Goal: Information Seeking & Learning: Learn about a topic

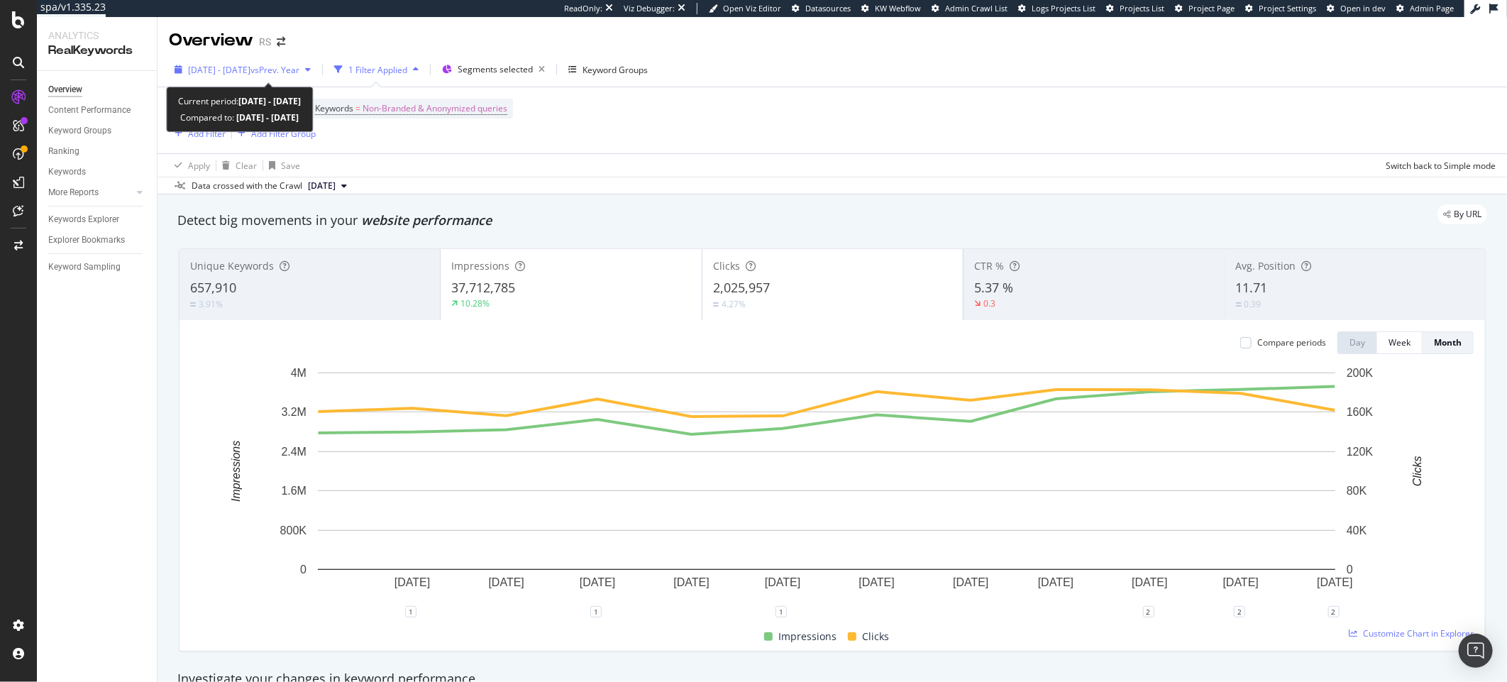
click at [241, 70] on span "[DATE] - [DATE]" at bounding box center [219, 70] width 62 height 12
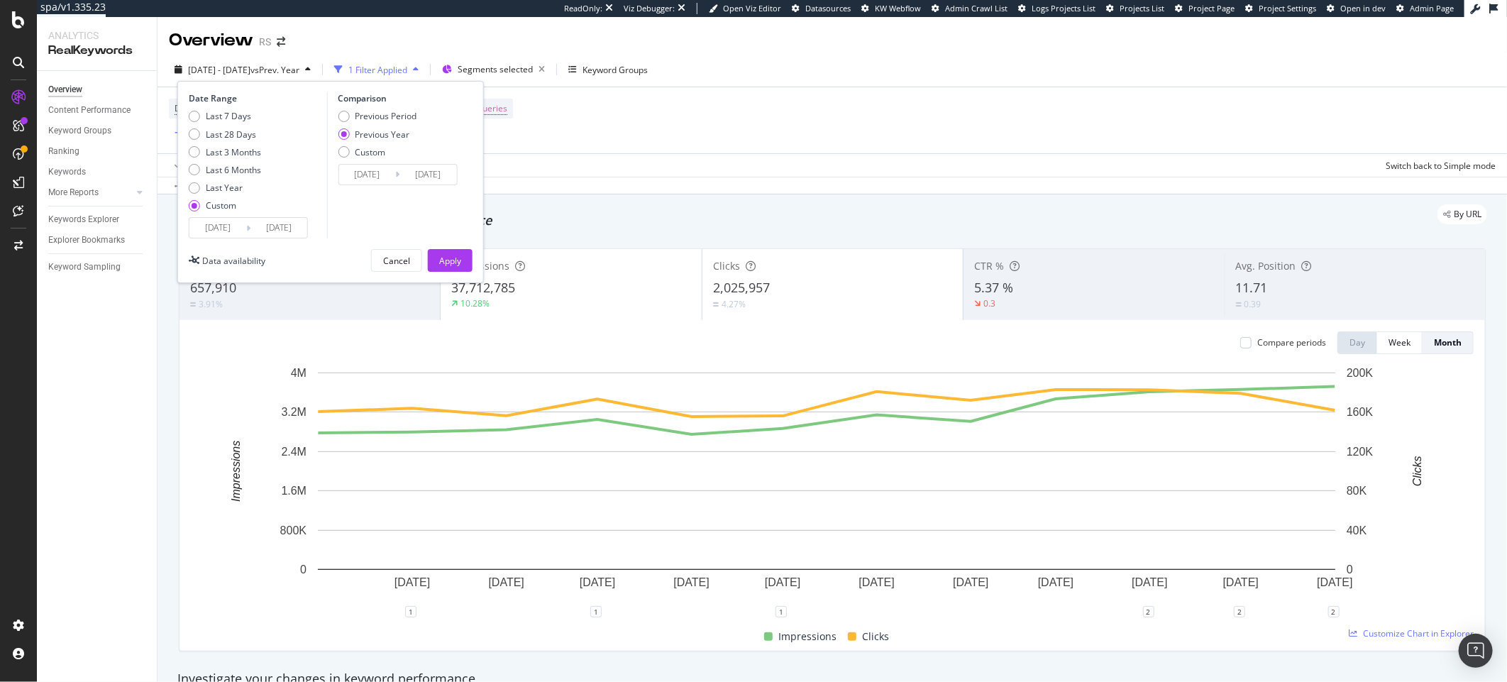
click at [218, 227] on input "[DATE]" at bounding box center [217, 228] width 57 height 20
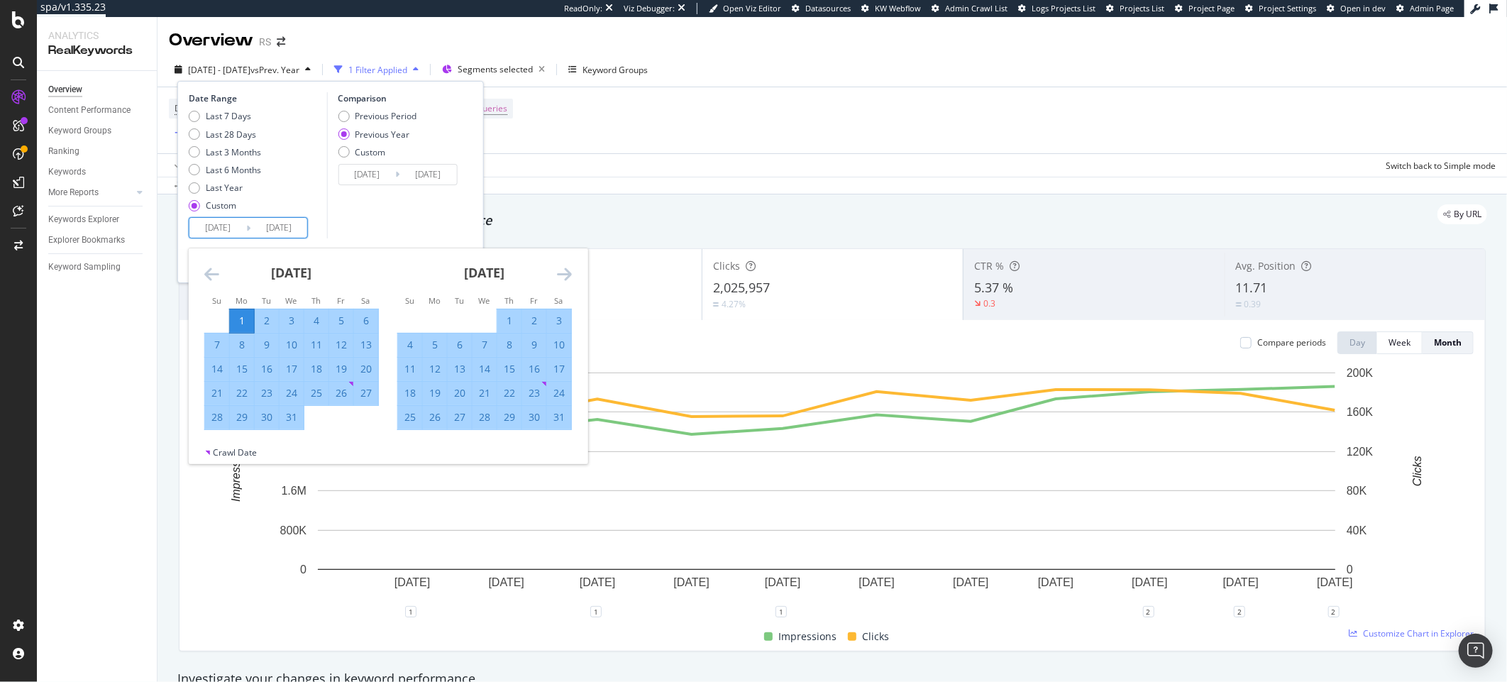
click at [564, 279] on icon "Move forward to switch to the next month." at bounding box center [564, 273] width 15 height 17
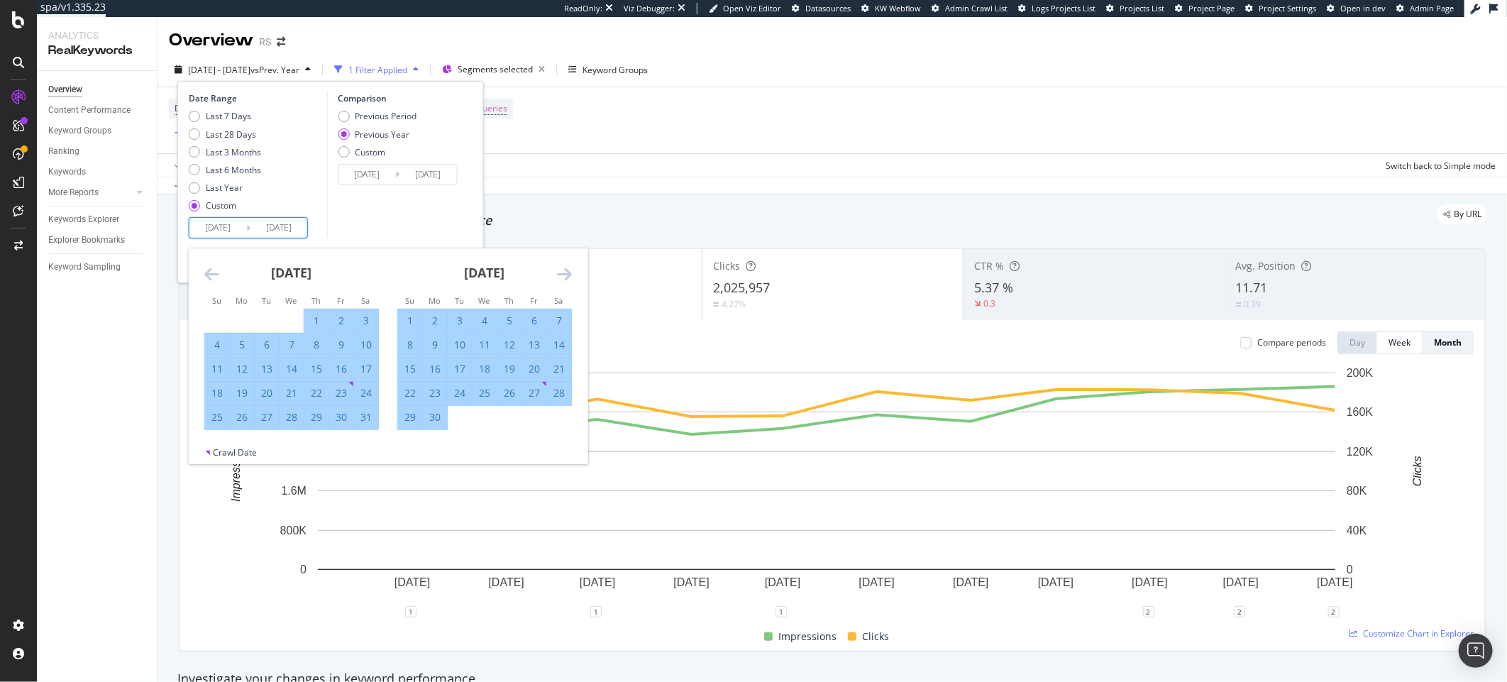
click at [564, 279] on icon "Move forward to switch to the next month." at bounding box center [564, 273] width 15 height 17
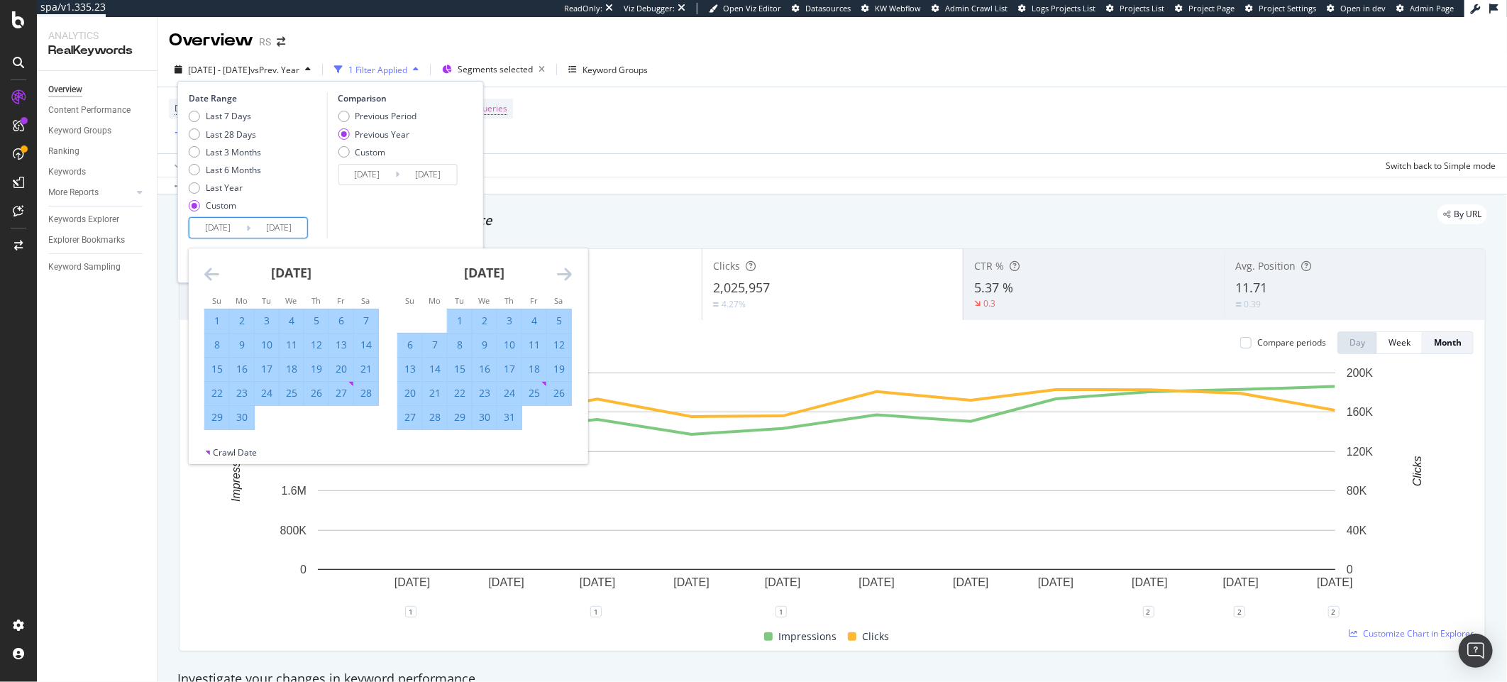
click at [599, 213] on div "By URL" at bounding box center [825, 214] width 1324 height 20
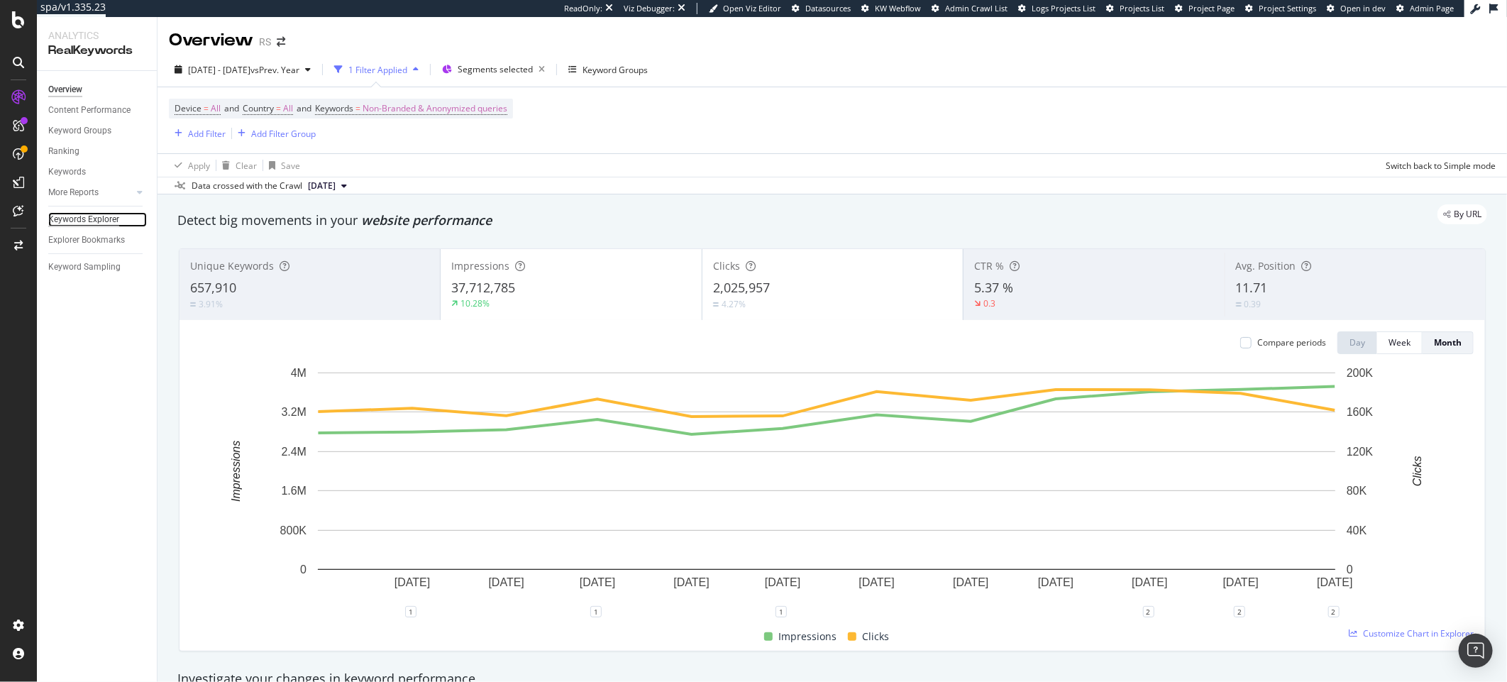
click at [114, 219] on div "Keywords Explorer" at bounding box center [83, 219] width 71 height 15
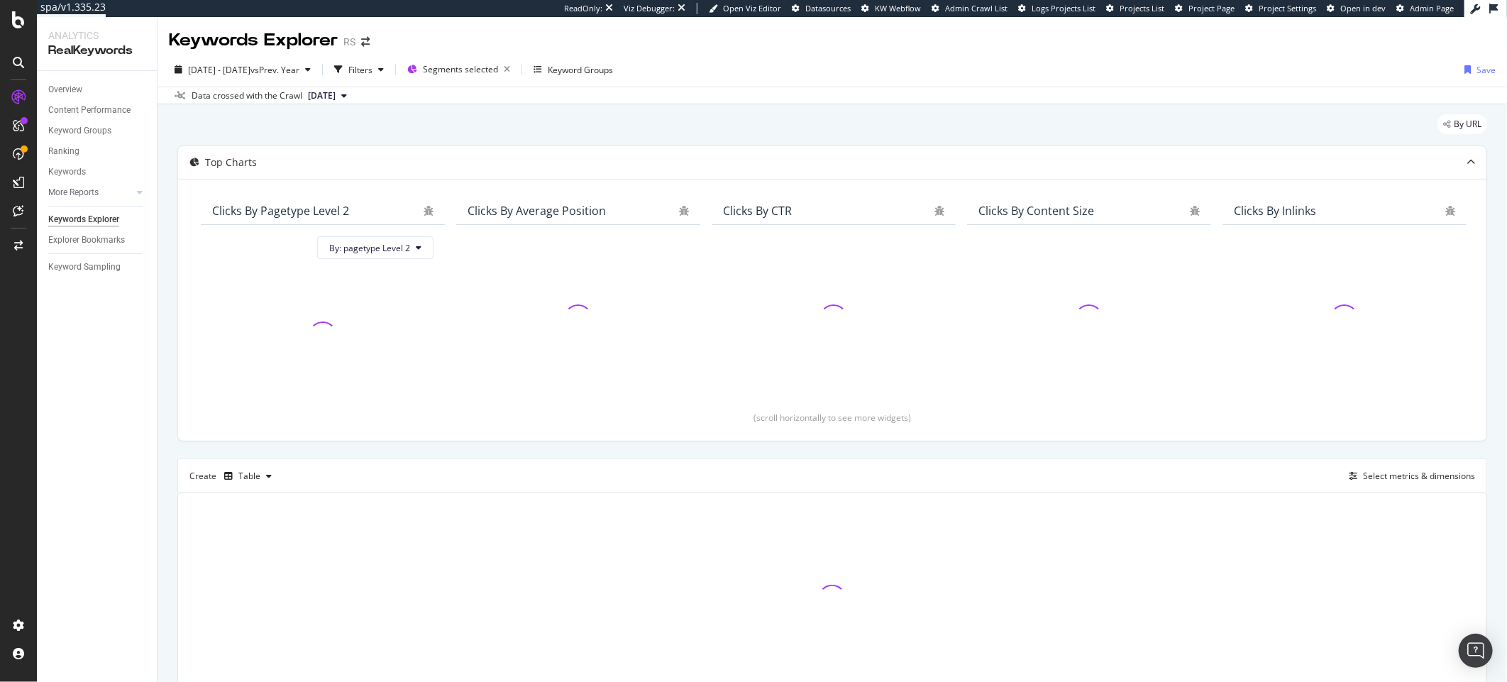
click at [673, 125] on div "By URL" at bounding box center [832, 129] width 1310 height 31
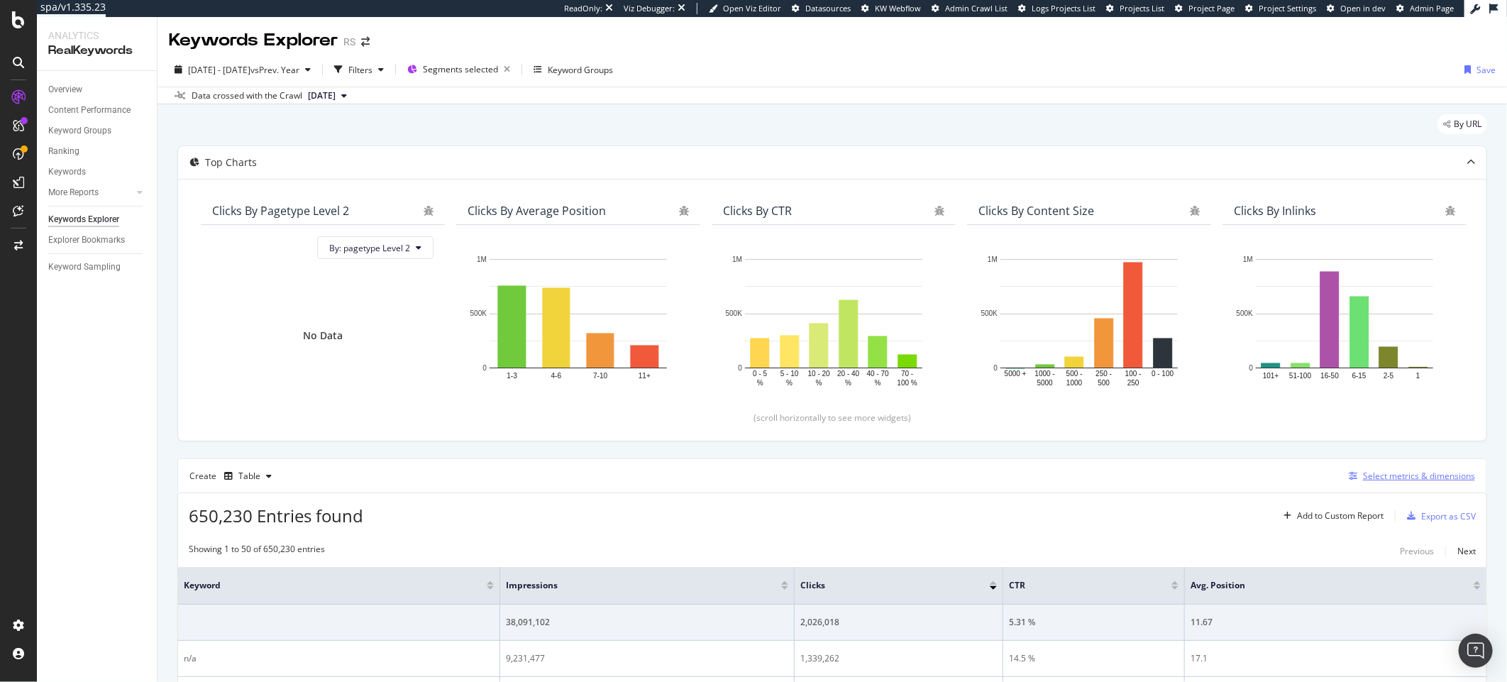
click at [1343, 474] on div "button" at bounding box center [1353, 476] width 20 height 9
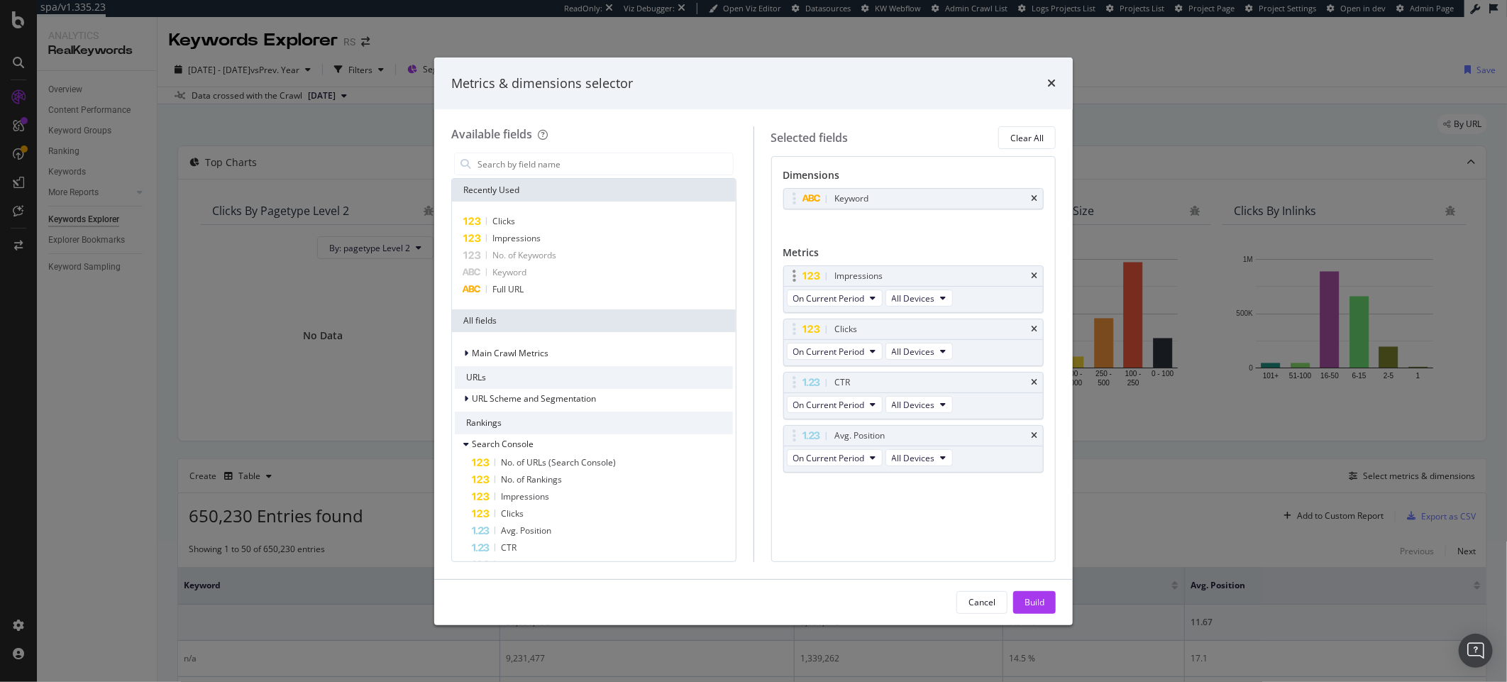
click at [1037, 276] on div "Impressions" at bounding box center [914, 276] width 260 height 20
click at [1031, 203] on icon "times" at bounding box center [1034, 198] width 6 height 9
click at [1039, 260] on div "Metrics" at bounding box center [913, 251] width 261 height 20
click at [1037, 268] on icon "times" at bounding box center [1034, 271] width 6 height 9
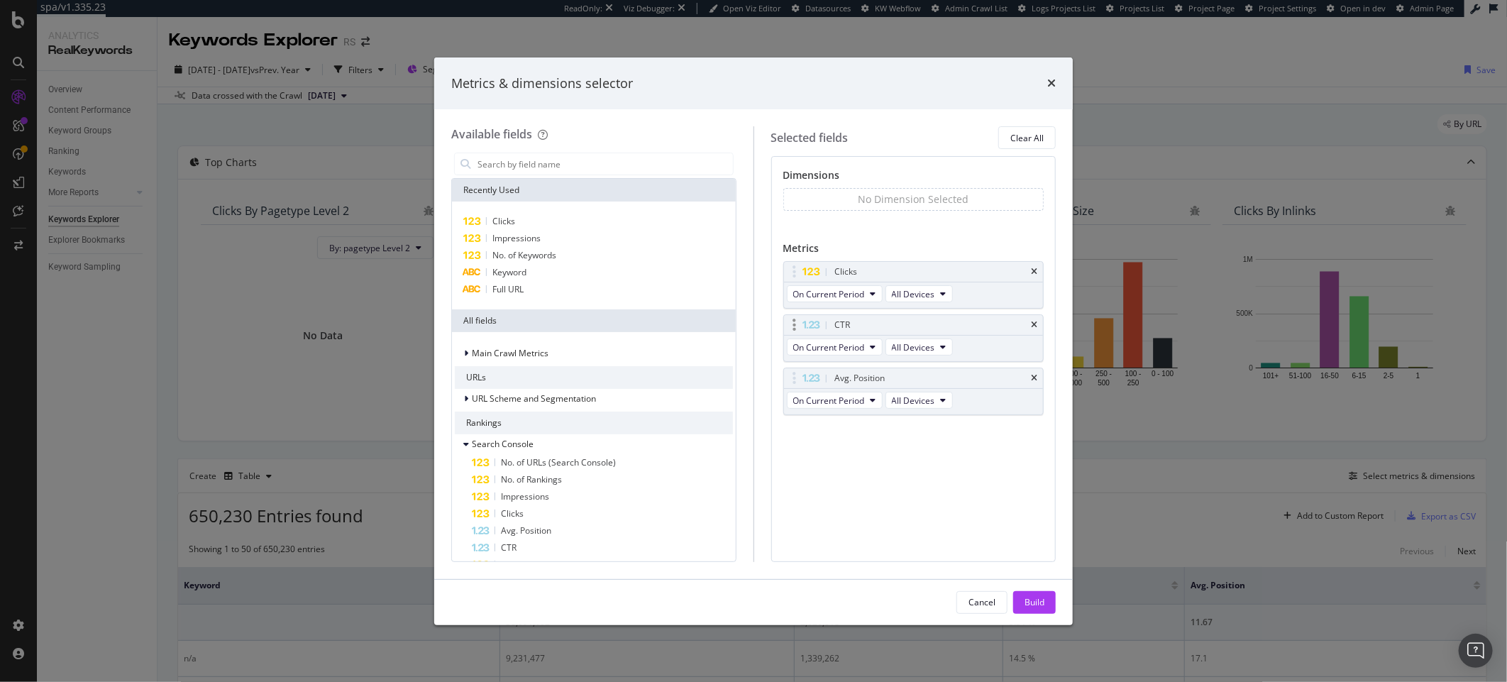
click at [1037, 319] on div "CTR" at bounding box center [914, 325] width 260 height 20
click at [1034, 330] on div "CTR" at bounding box center [914, 325] width 260 height 20
click at [1037, 328] on div "CTR" at bounding box center [914, 325] width 260 height 20
click at [1036, 327] on icon "times" at bounding box center [1034, 325] width 6 height 9
click at [1037, 328] on icon "times" at bounding box center [1034, 325] width 6 height 9
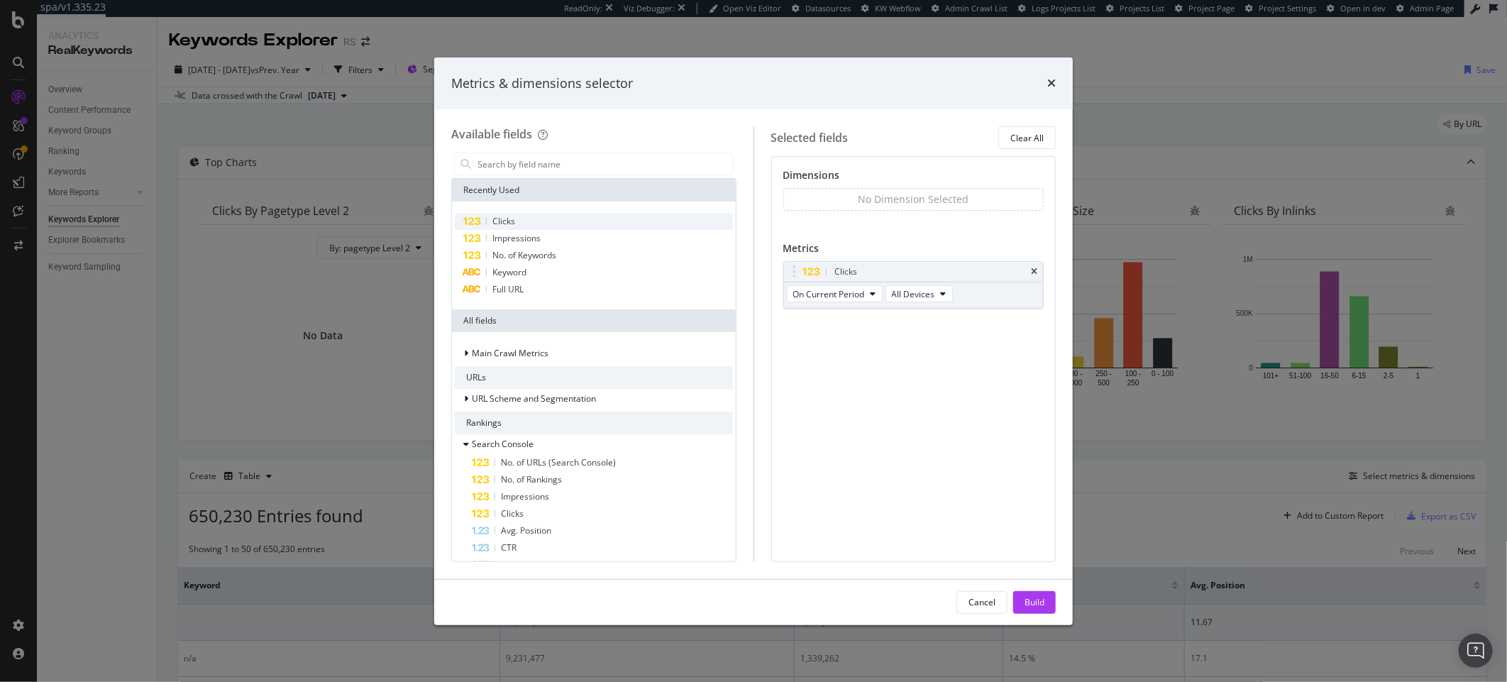
click at [577, 225] on div "Clicks" at bounding box center [594, 221] width 278 height 17
click at [931, 446] on div "Dimensions No Dimension Selected You can use this field as a dimension Metrics …" at bounding box center [913, 358] width 285 height 405
click at [859, 350] on span "On Compared Period" at bounding box center [834, 347] width 83 height 12
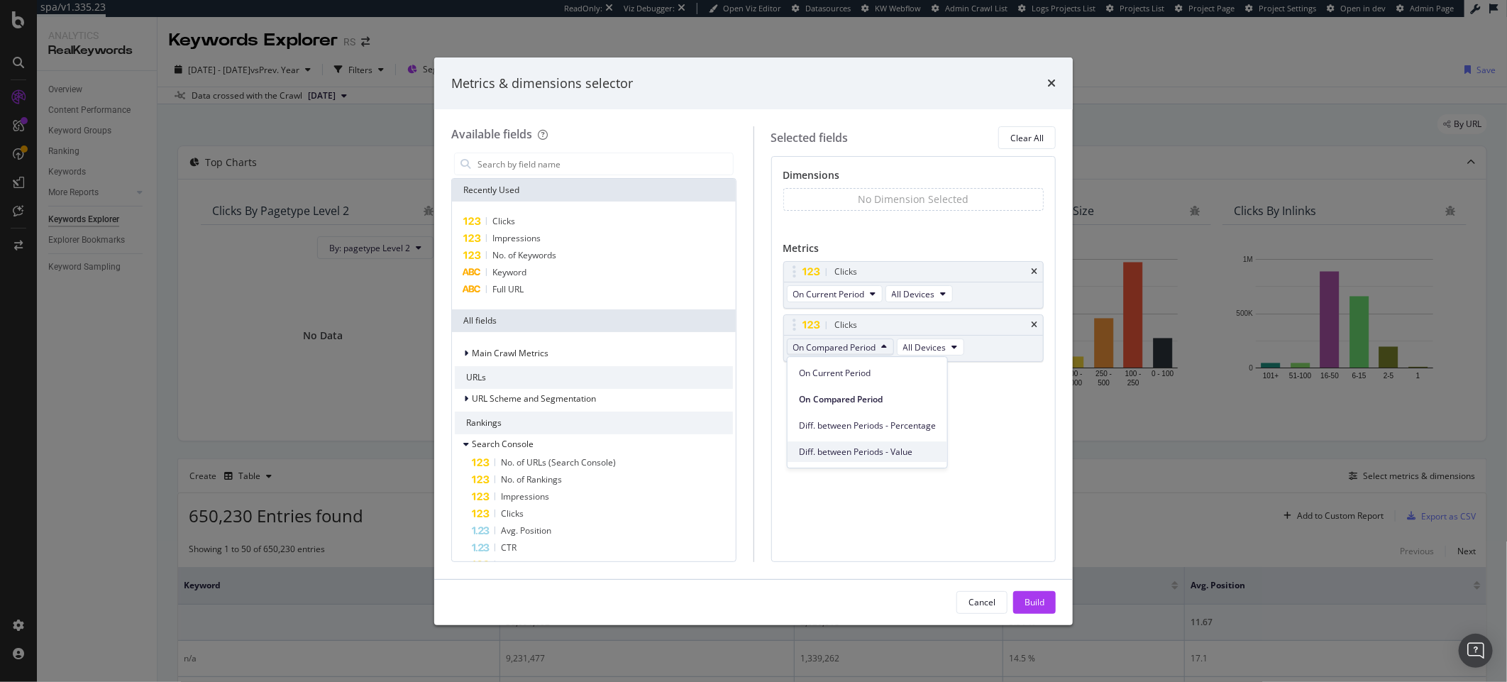
click at [914, 453] on span "Diff. between Periods - Value" at bounding box center [867, 452] width 137 height 13
click at [974, 476] on div "Dimensions No Dimension Selected You can use this field as a dimension Metrics …" at bounding box center [913, 358] width 285 height 405
click at [1041, 598] on div "Build" at bounding box center [1034, 602] width 20 height 12
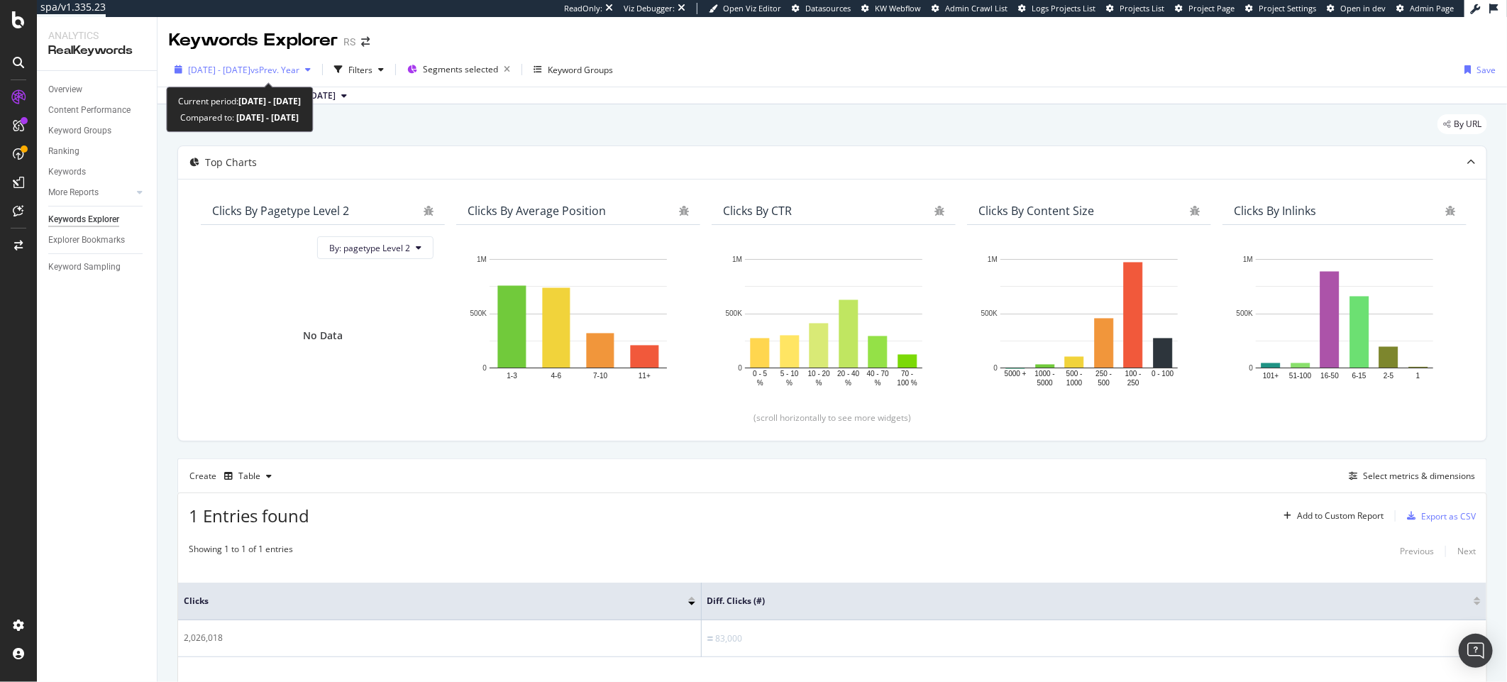
click at [250, 72] on span "[DATE] - [DATE]" at bounding box center [219, 70] width 62 height 12
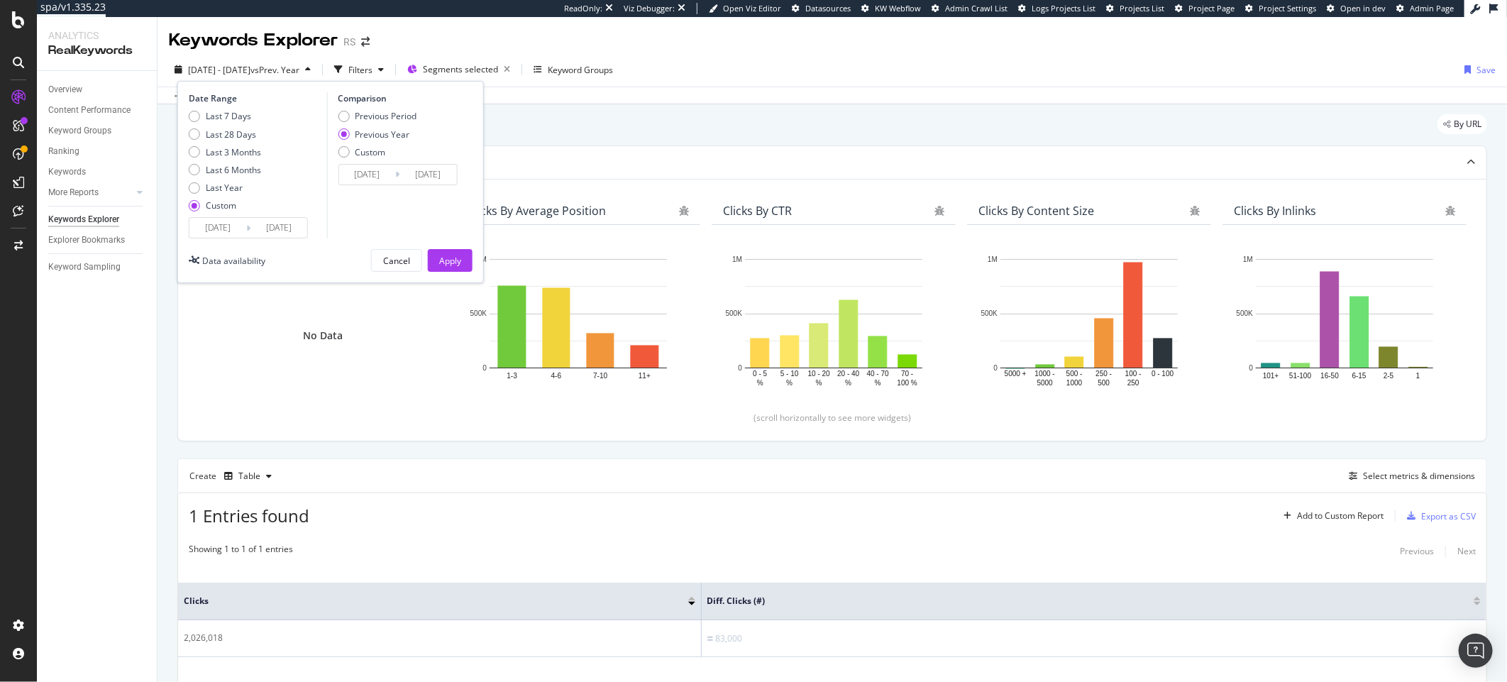
click at [232, 221] on input "[DATE]" at bounding box center [217, 228] width 57 height 20
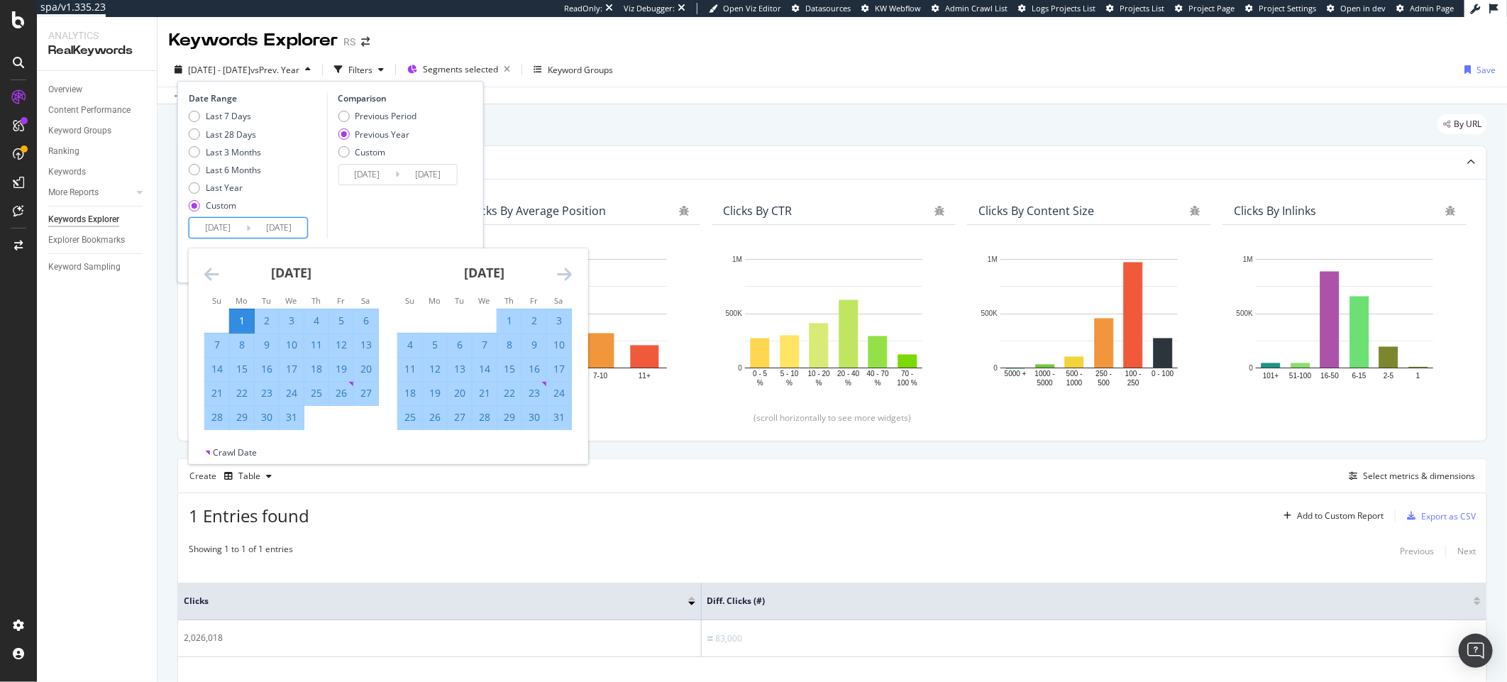
click at [559, 270] on icon "Move forward to switch to the next month." at bounding box center [564, 273] width 15 height 17
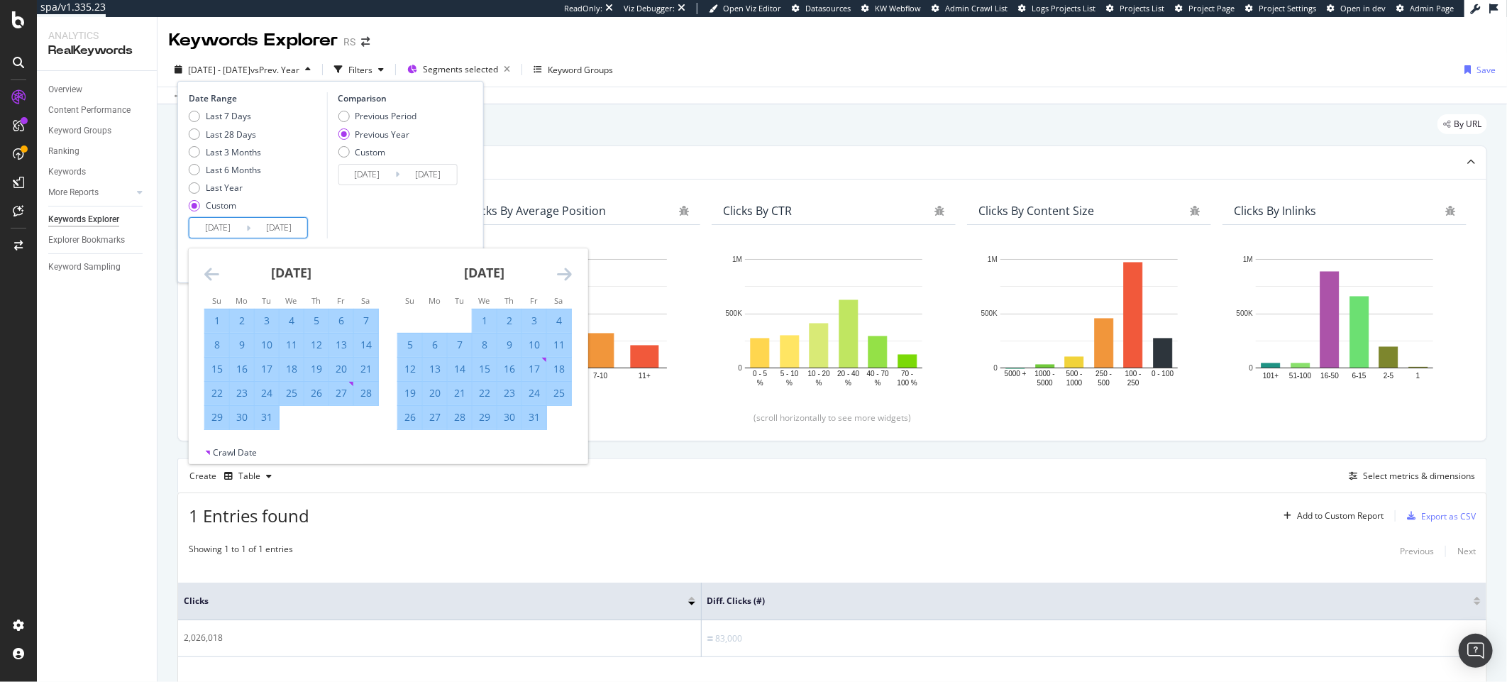
click at [559, 270] on icon "Move forward to switch to the next month." at bounding box center [564, 273] width 15 height 17
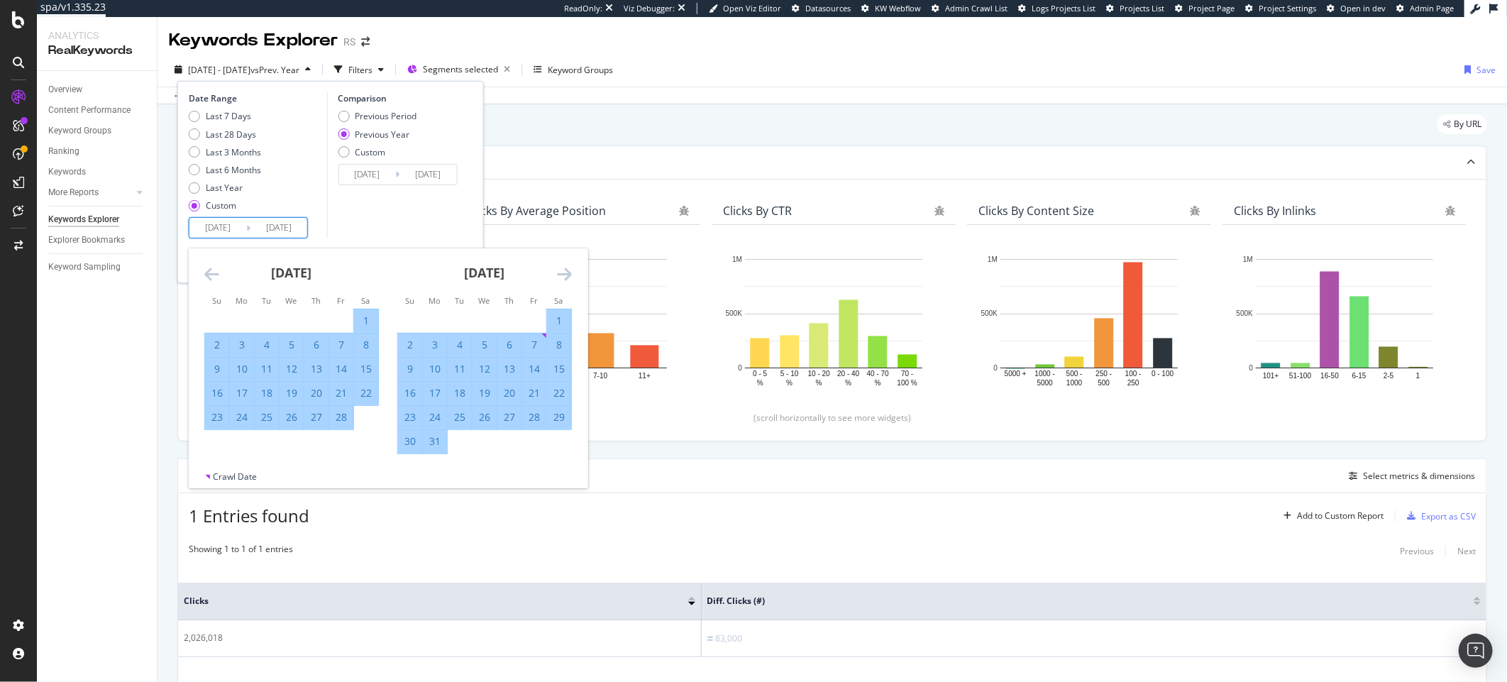
click at [559, 270] on icon "Move forward to switch to the next month." at bounding box center [564, 273] width 15 height 17
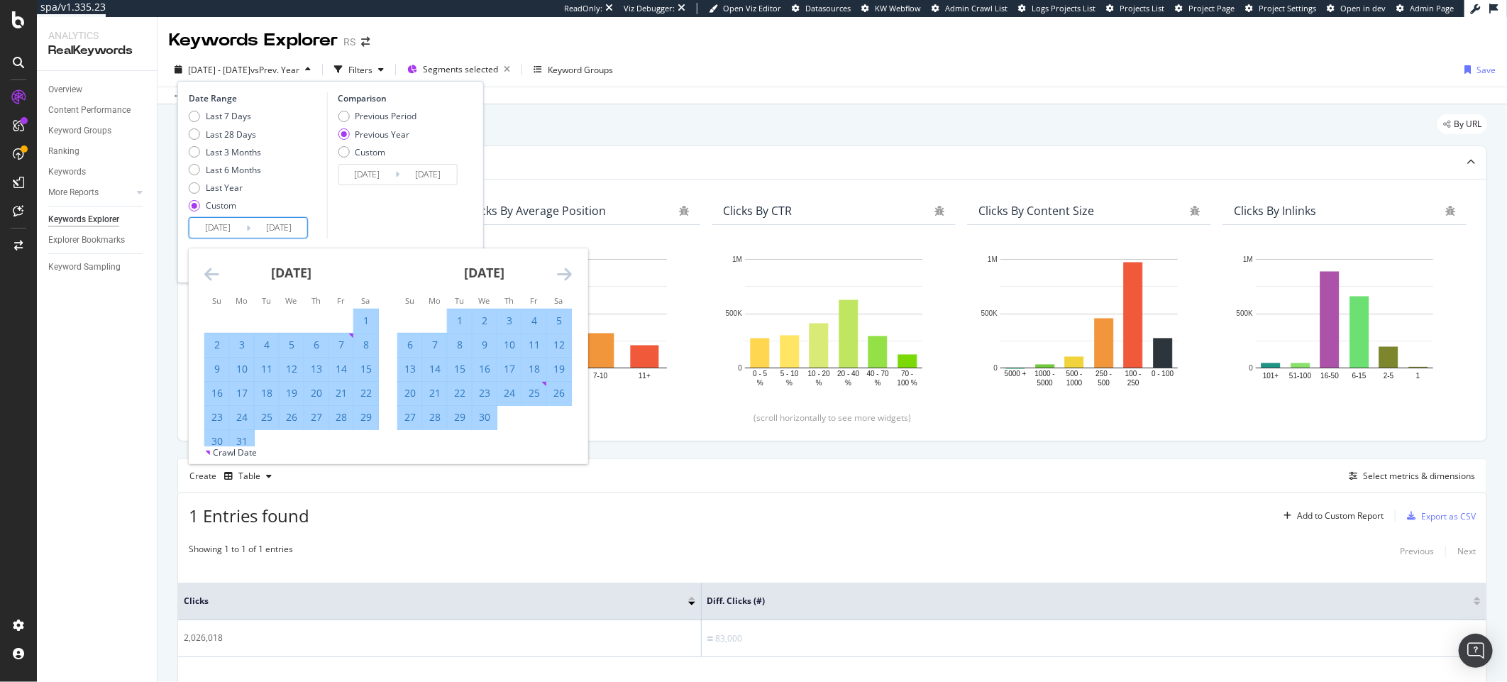
drag, startPoint x: 194, startPoint y: 271, endPoint x: 211, endPoint y: 273, distance: 16.5
click at [196, 271] on div "[DATE] 1 2 3 4 5 6 7 8 9 10 11 12 13 14 15 16 17 18 19 20 21 22 23 24 25 26 27 …" at bounding box center [291, 351] width 193 height 206
click at [211, 273] on icon "Move backward to switch to the previous month." at bounding box center [211, 273] width 15 height 17
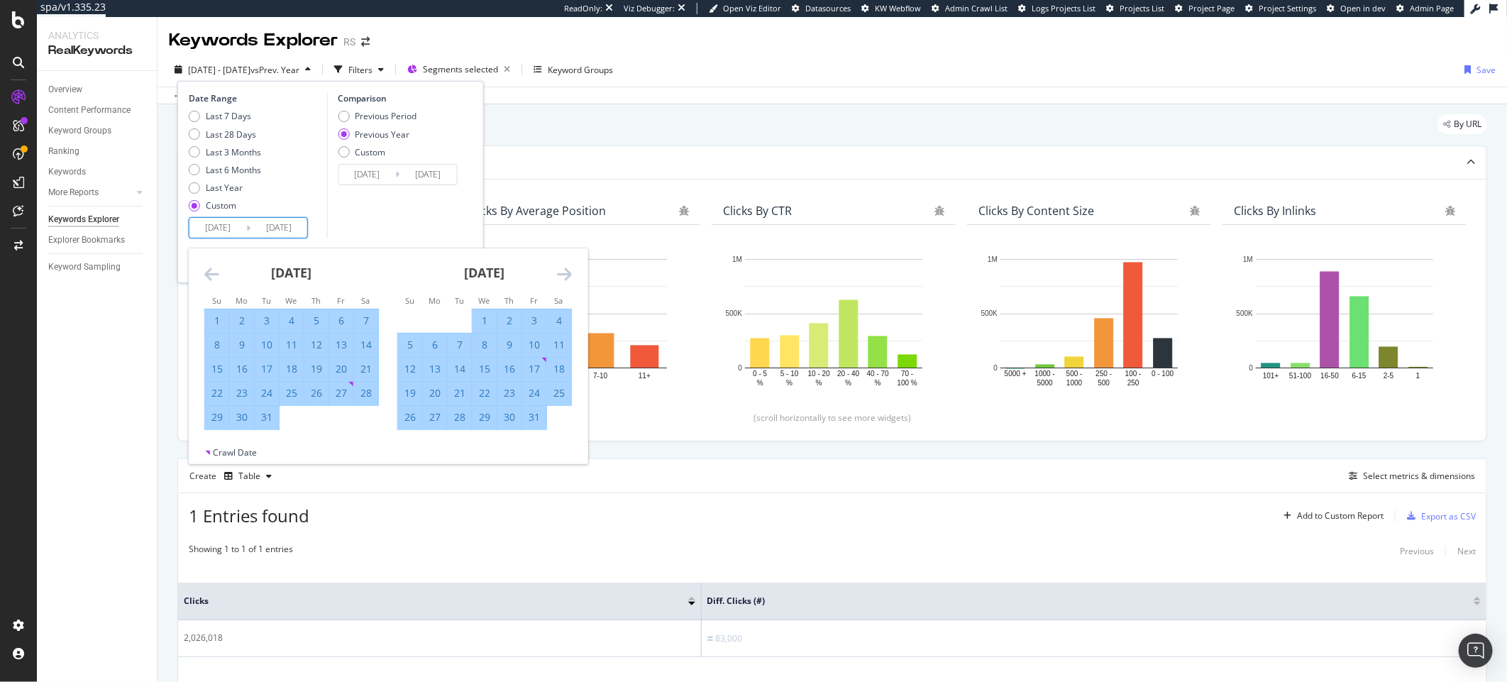
click at [239, 418] on div "30" at bounding box center [242, 417] width 24 height 14
type input "[DATE]"
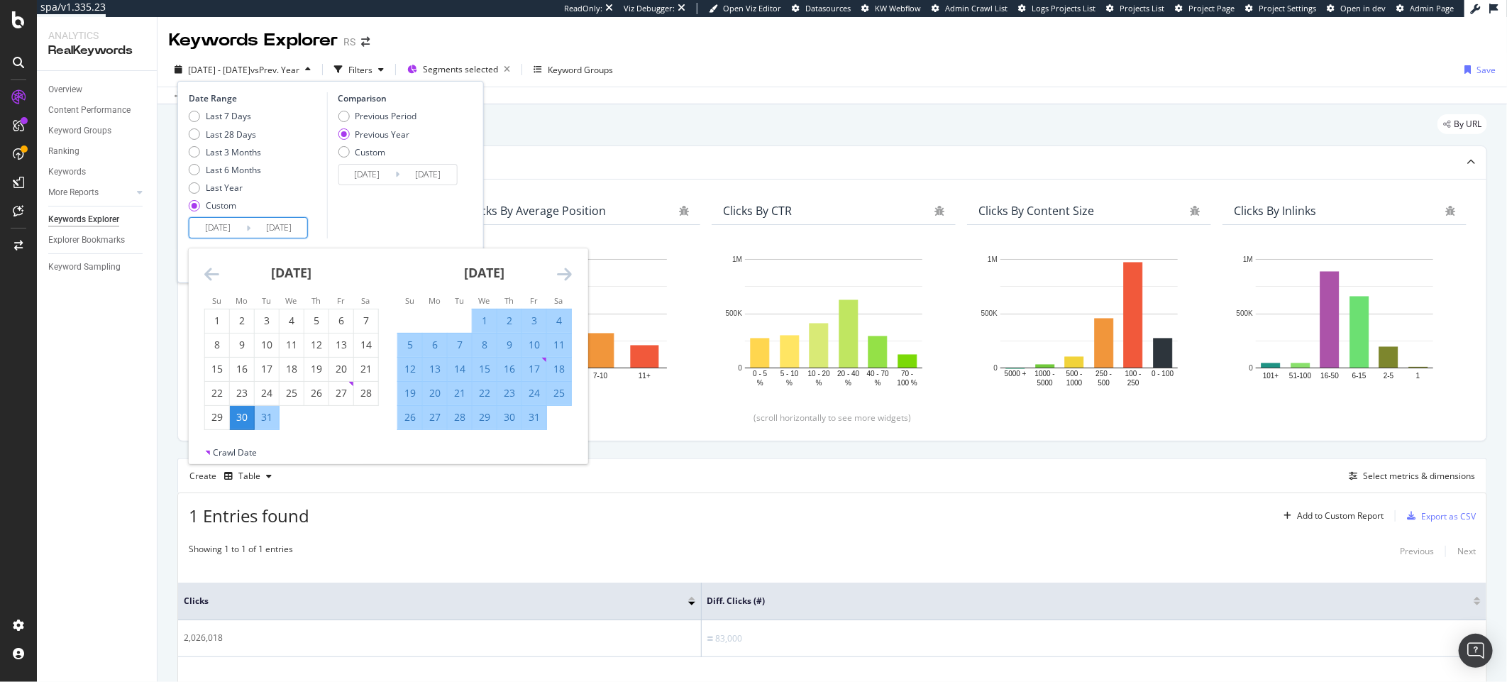
click at [573, 279] on div "[DATE] 1 2 3 4 5 6 7 8 9 10 11 12 13 14 15 16 17 18 19 20 21 22 23 24 25 26 27 …" at bounding box center [484, 339] width 193 height 182
click at [568, 270] on icon "Move forward to switch to the next month." at bounding box center [564, 273] width 15 height 17
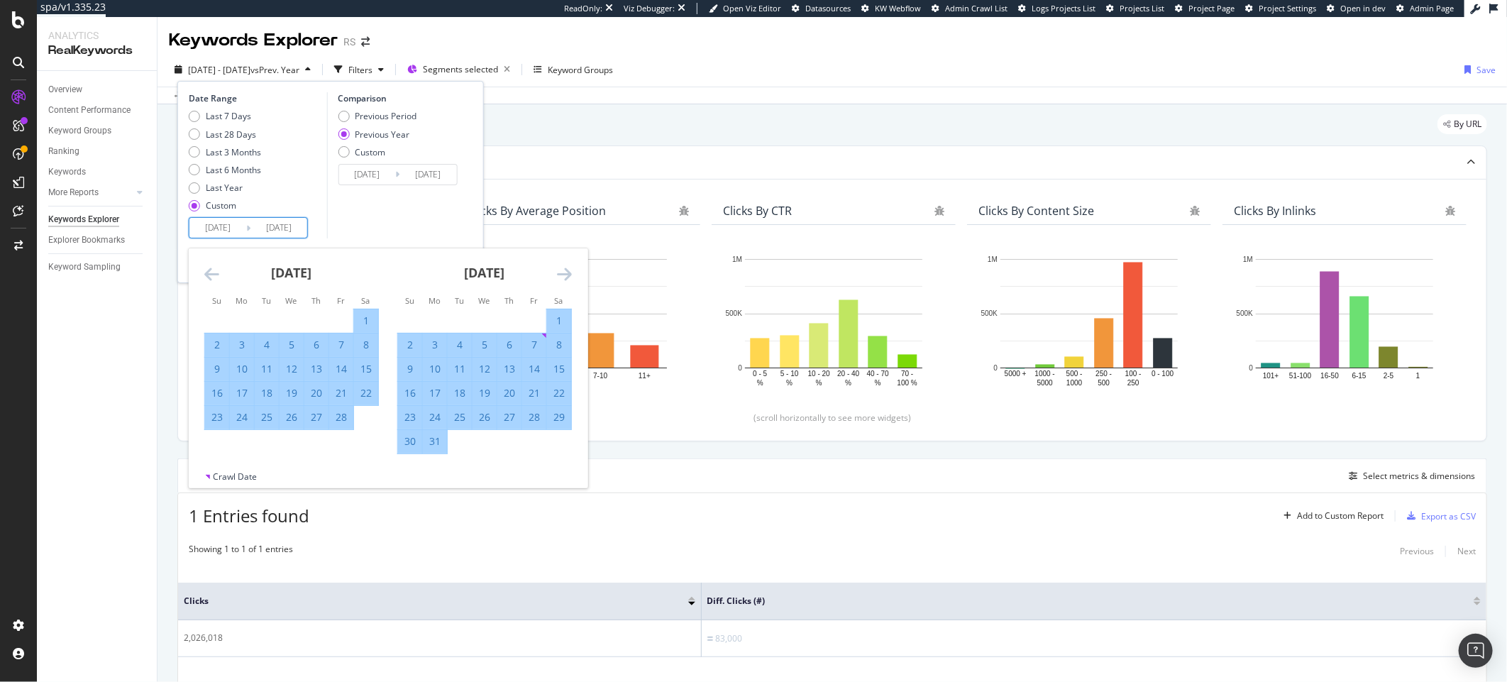
click at [568, 270] on icon "Move forward to switch to the next month." at bounding box center [564, 273] width 15 height 17
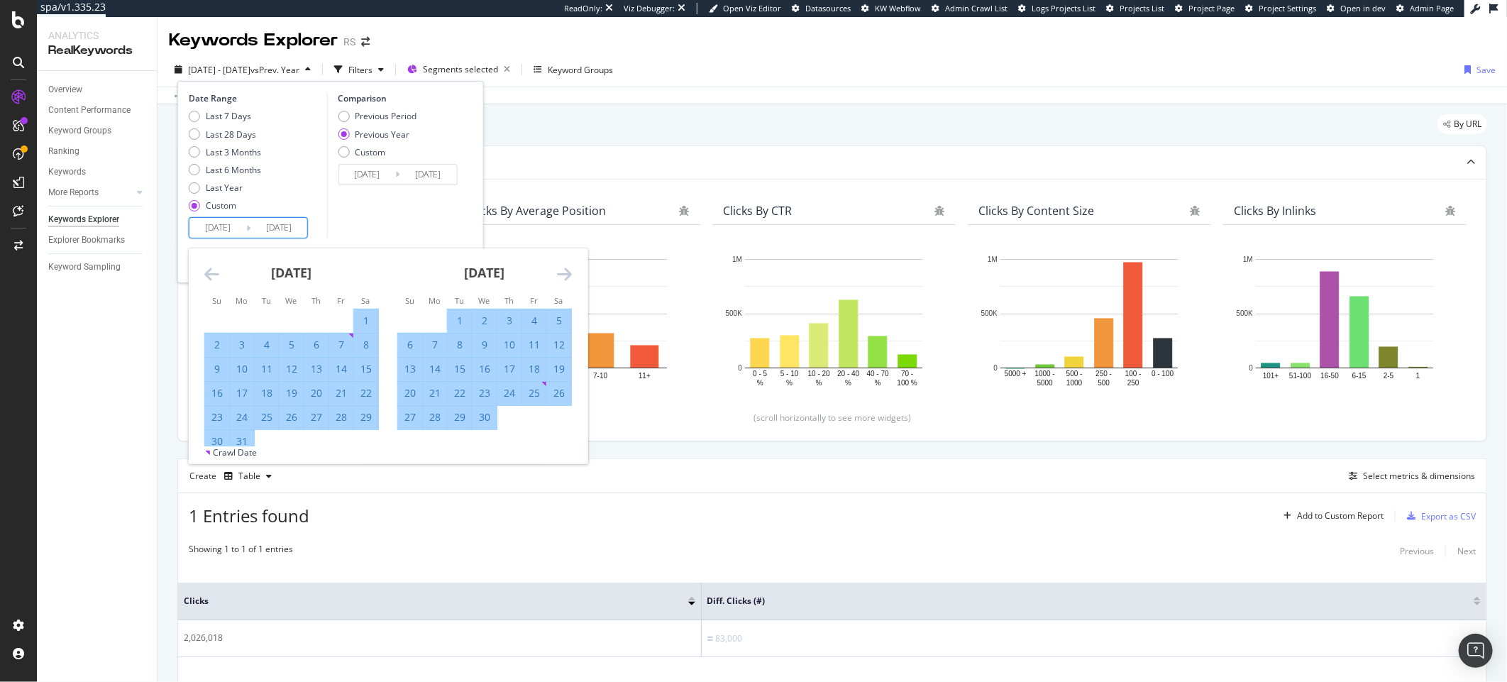
click at [568, 270] on icon "Move forward to switch to the next month." at bounding box center [564, 273] width 15 height 17
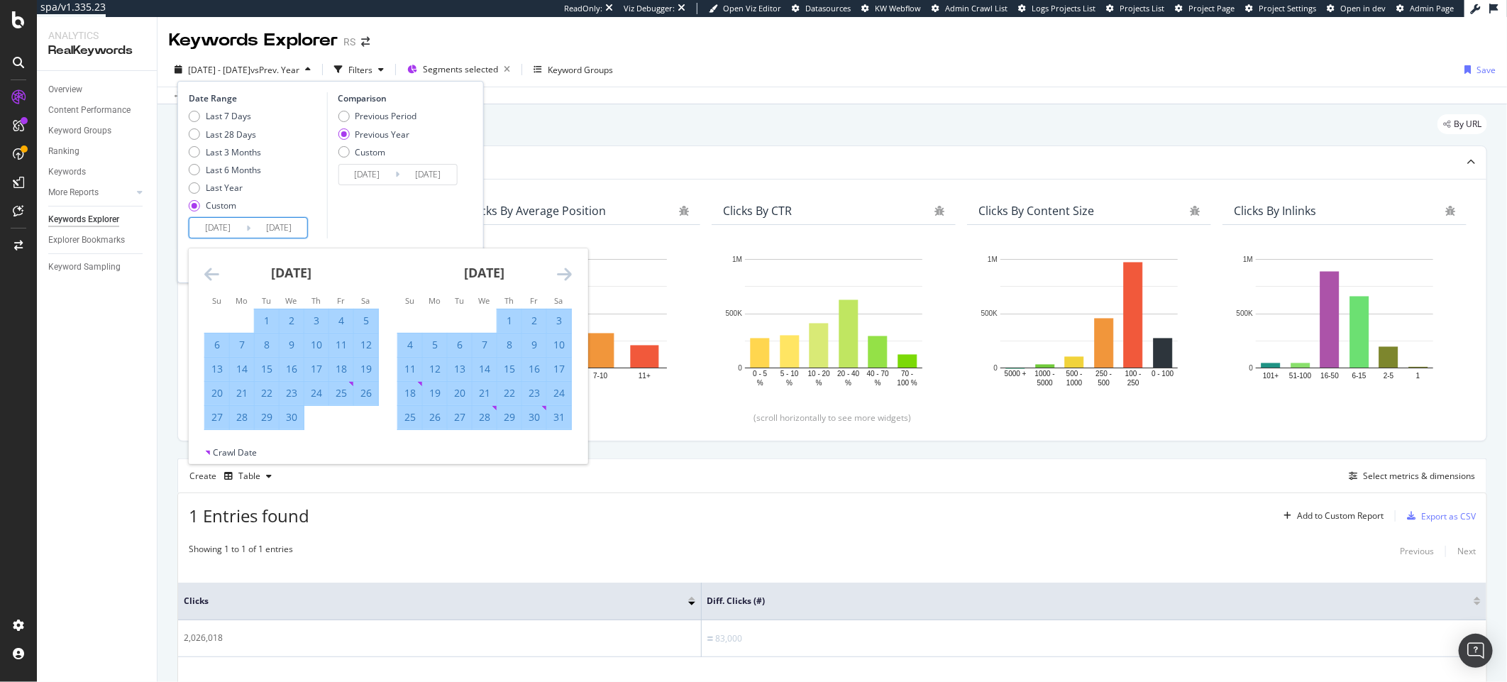
click at [568, 270] on icon "Move forward to switch to the next month." at bounding box center [564, 273] width 15 height 17
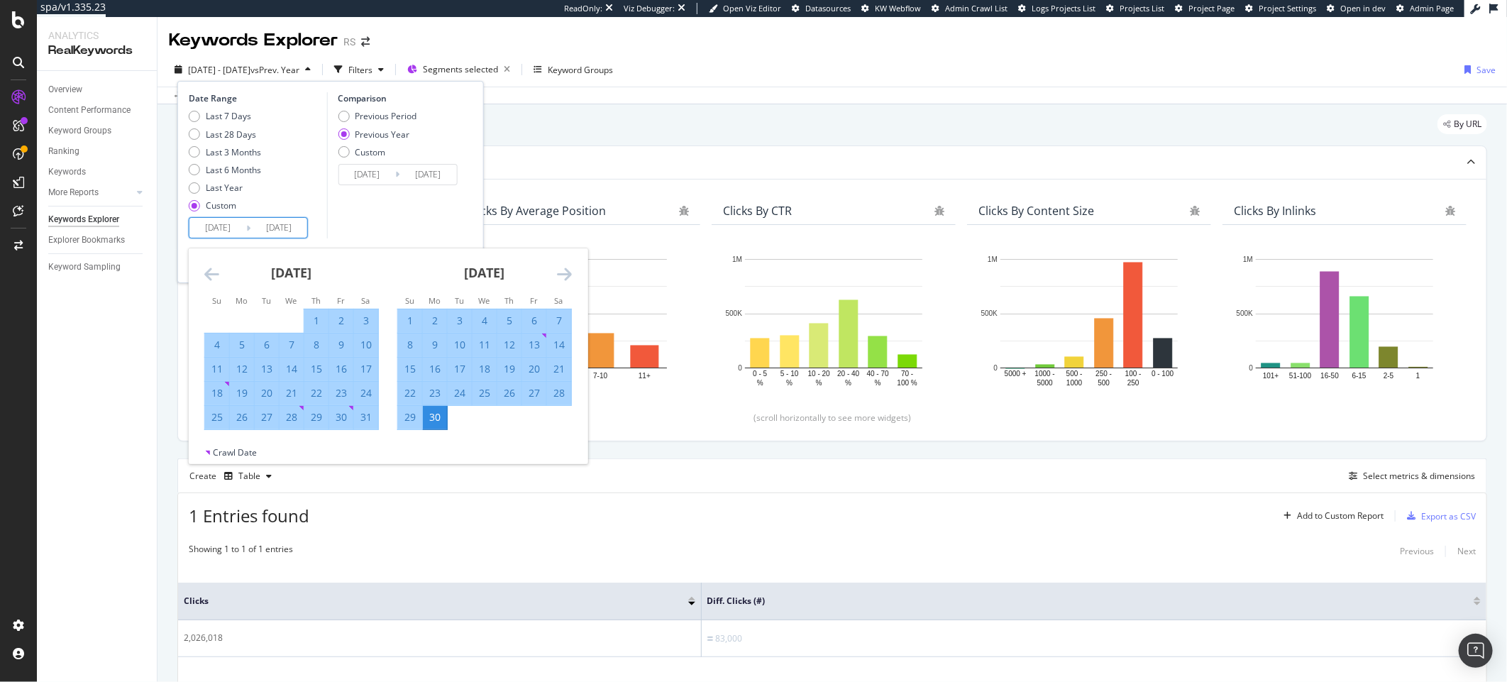
click at [568, 270] on icon "Move forward to switch to the next month." at bounding box center [564, 273] width 15 height 17
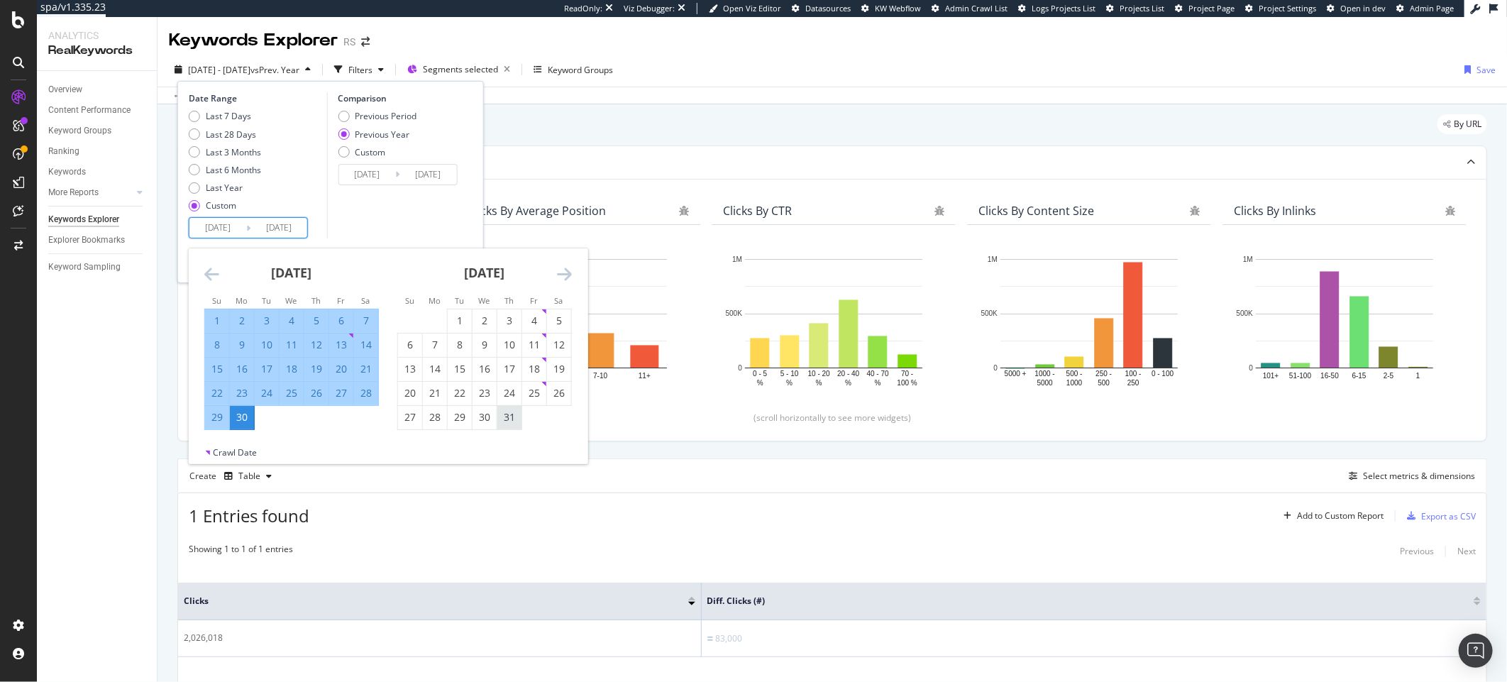
click at [506, 408] on div "31" at bounding box center [509, 417] width 24 height 23
type input "[DATE]"
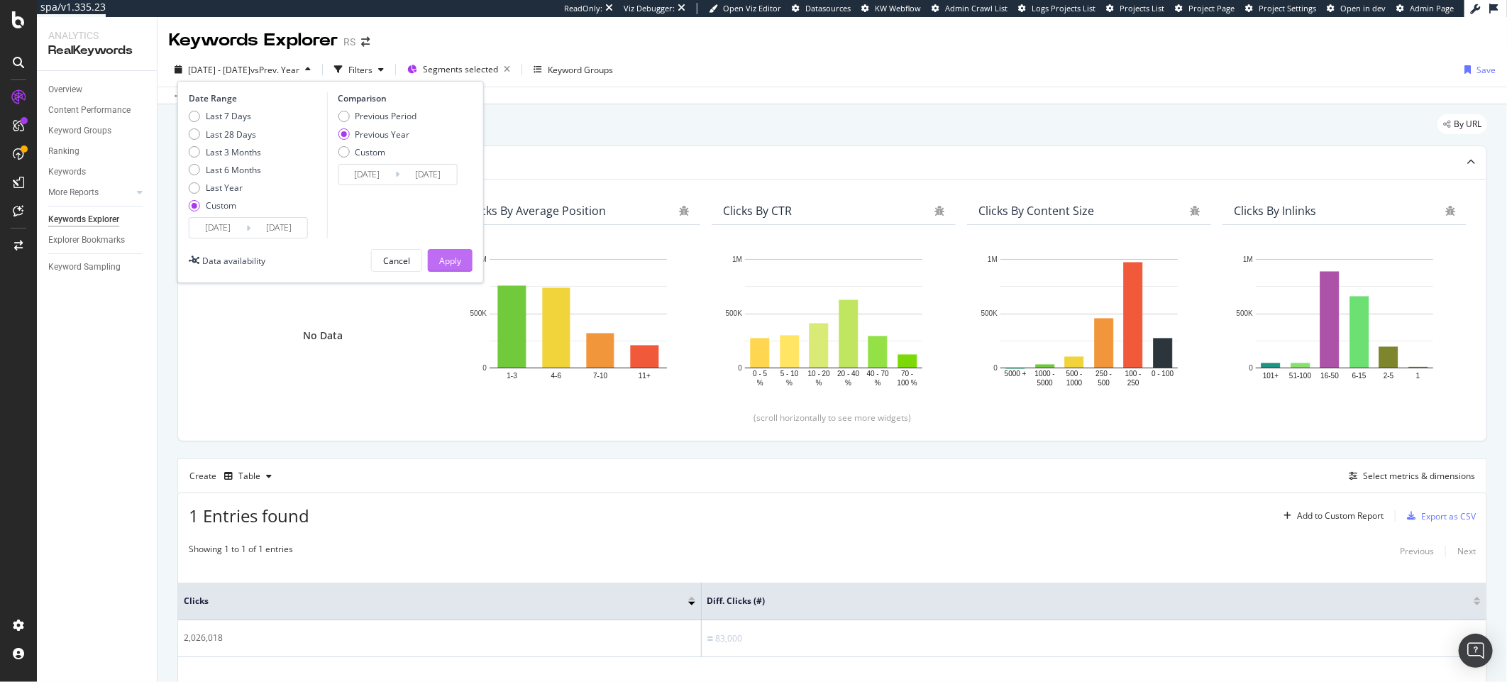
click at [446, 270] on div "Apply" at bounding box center [450, 260] width 22 height 21
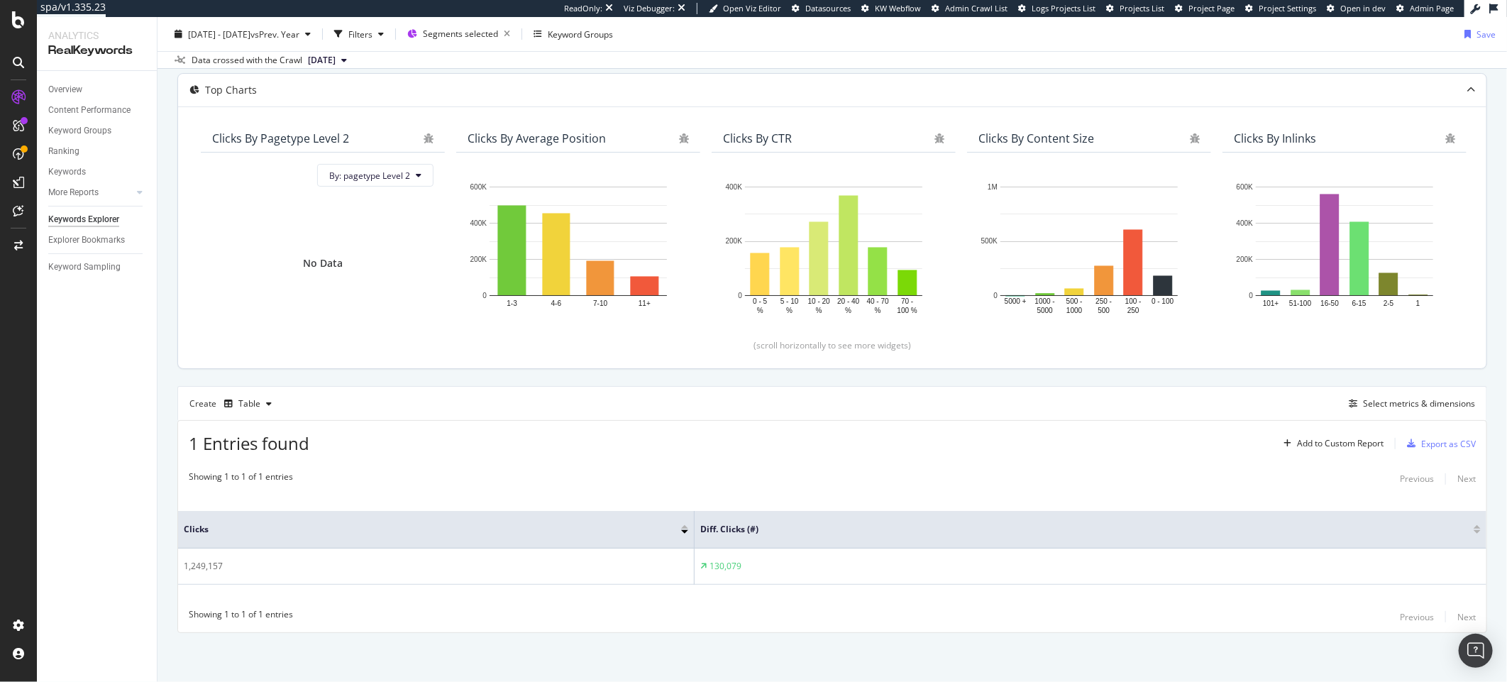
scroll to position [73, 0]
click at [1343, 405] on div "button" at bounding box center [1353, 403] width 20 height 9
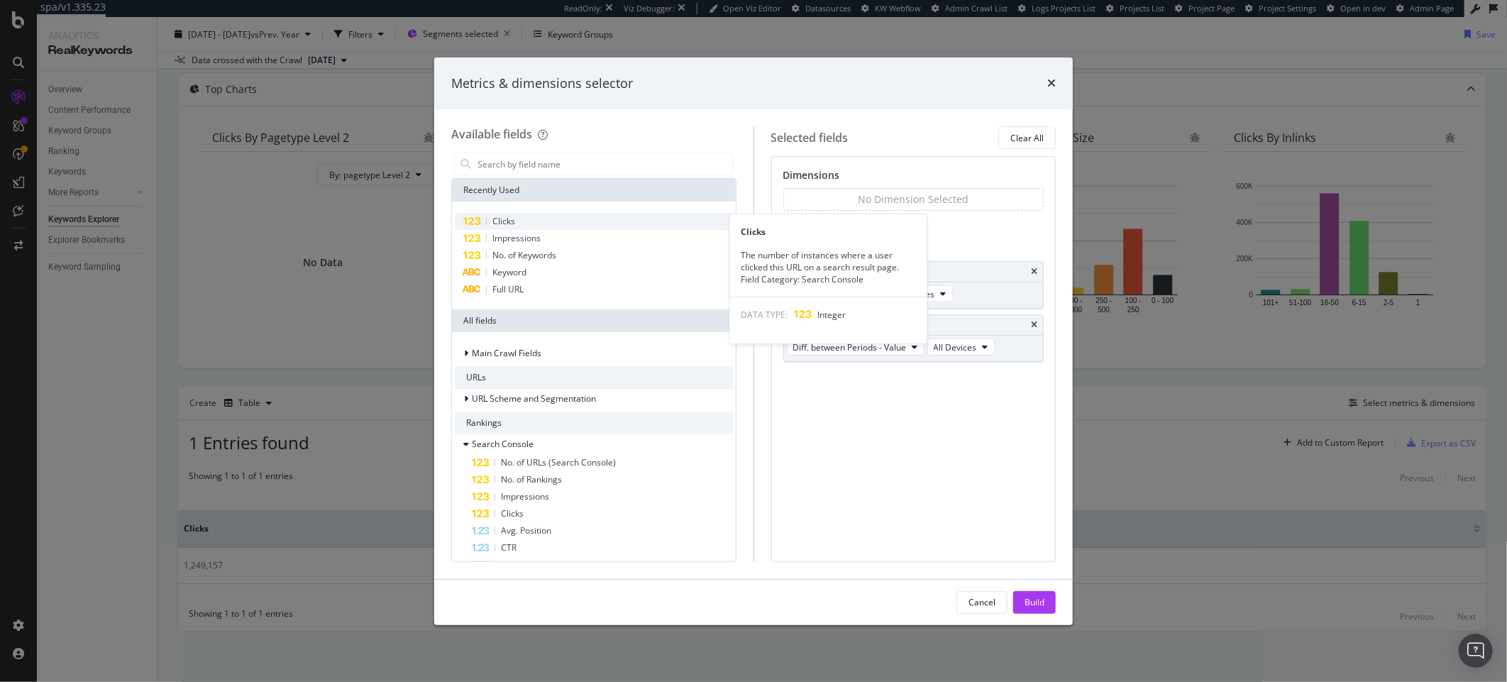
click at [565, 224] on div "Clicks" at bounding box center [594, 221] width 278 height 17
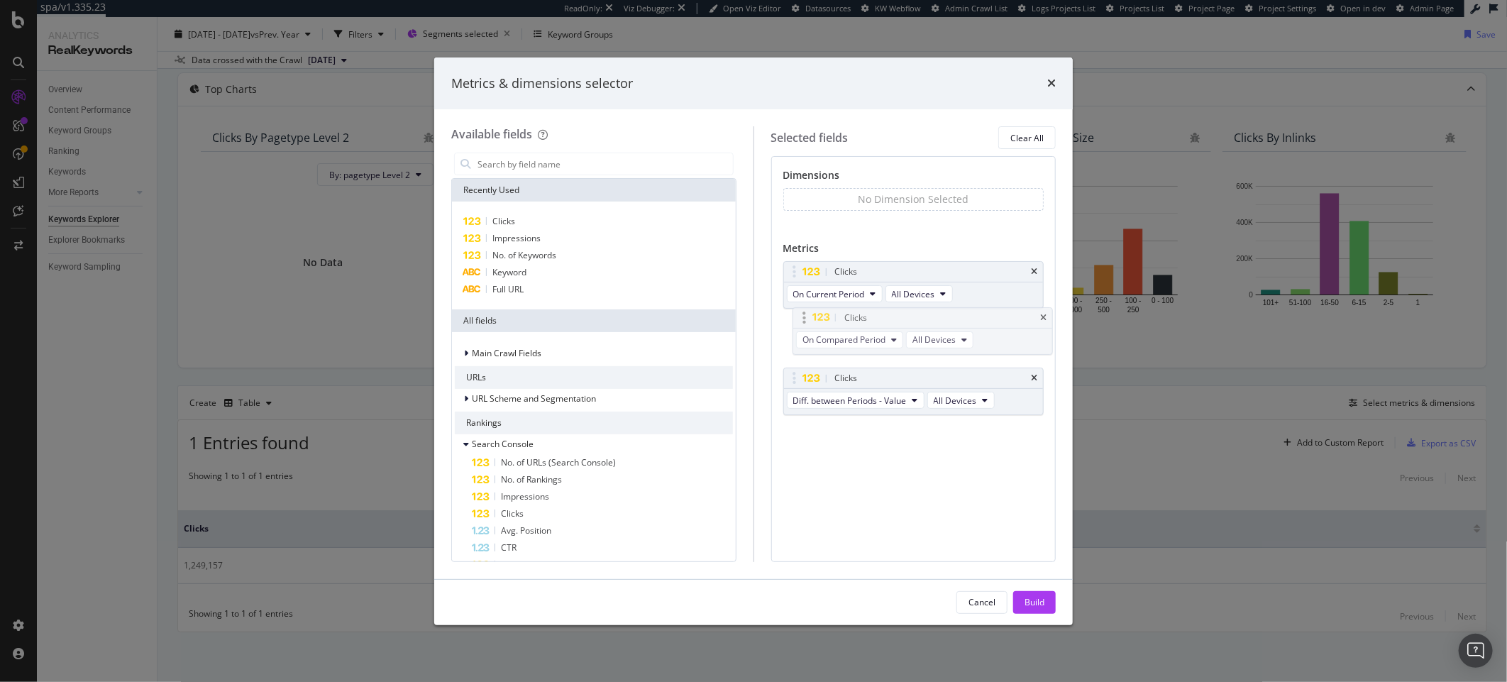
drag, startPoint x: 800, startPoint y: 375, endPoint x: 806, endPoint y: 314, distance: 61.3
click at [806, 314] on body "spa/v1.335.23 ReadOnly: Viz Debugger: Open Viz Editor Datasources KW Webflow Ad…" at bounding box center [753, 341] width 1507 height 682
click at [1038, 380] on div "Clicks" at bounding box center [914, 378] width 260 height 20
click at [1037, 379] on icon "times" at bounding box center [1034, 378] width 6 height 9
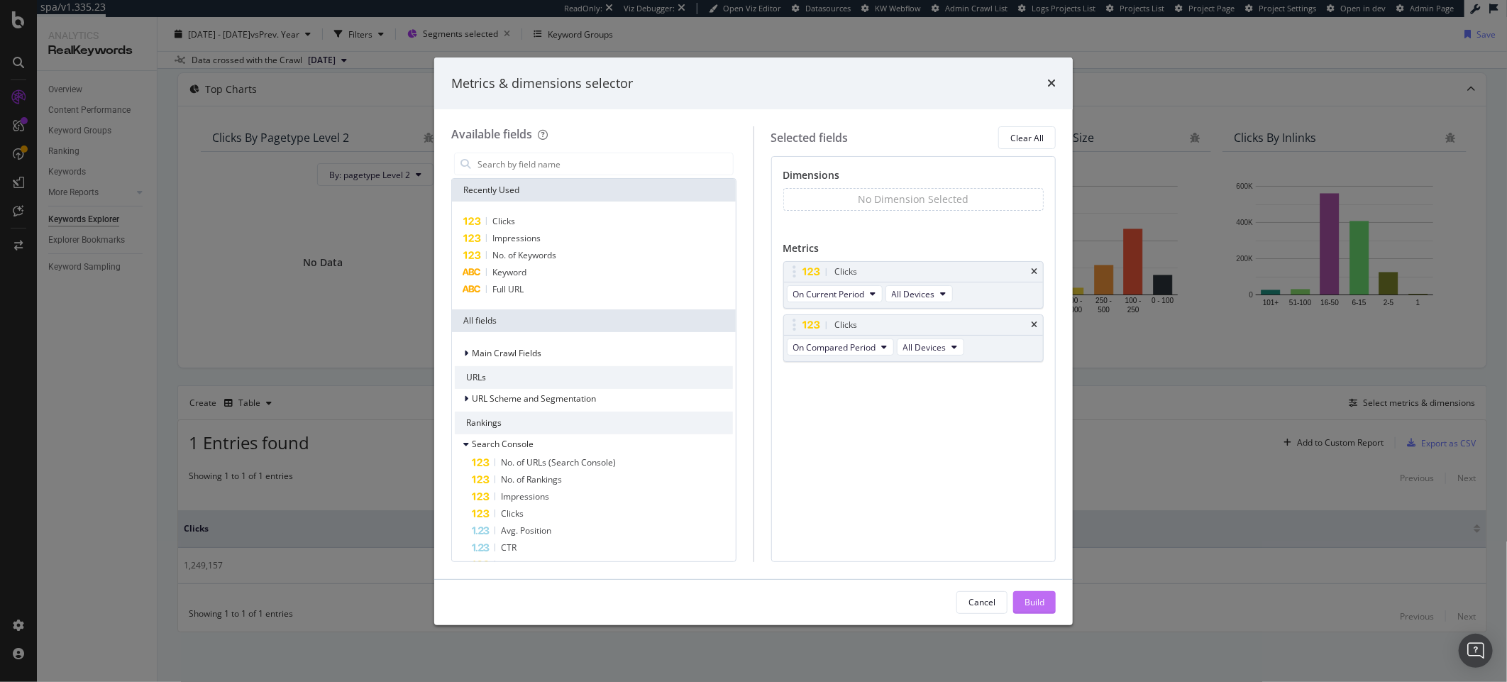
click at [1033, 604] on div "Build" at bounding box center [1034, 602] width 20 height 12
